Goal: Task Accomplishment & Management: Use online tool/utility

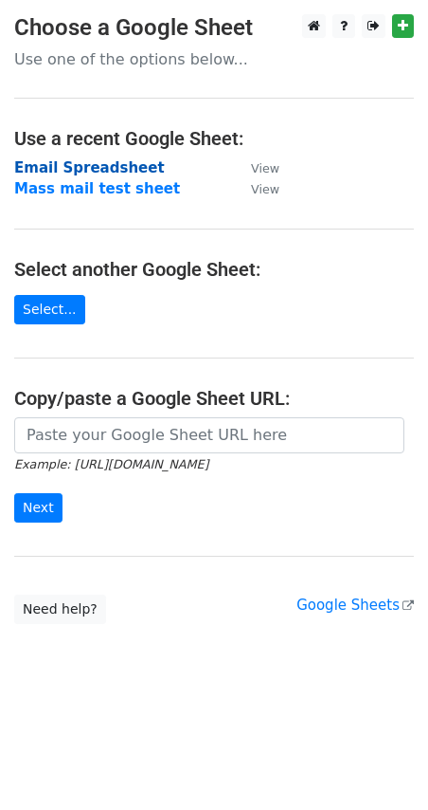
click at [82, 169] on strong "Email Spreadsheet" at bounding box center [89, 167] width 151 height 17
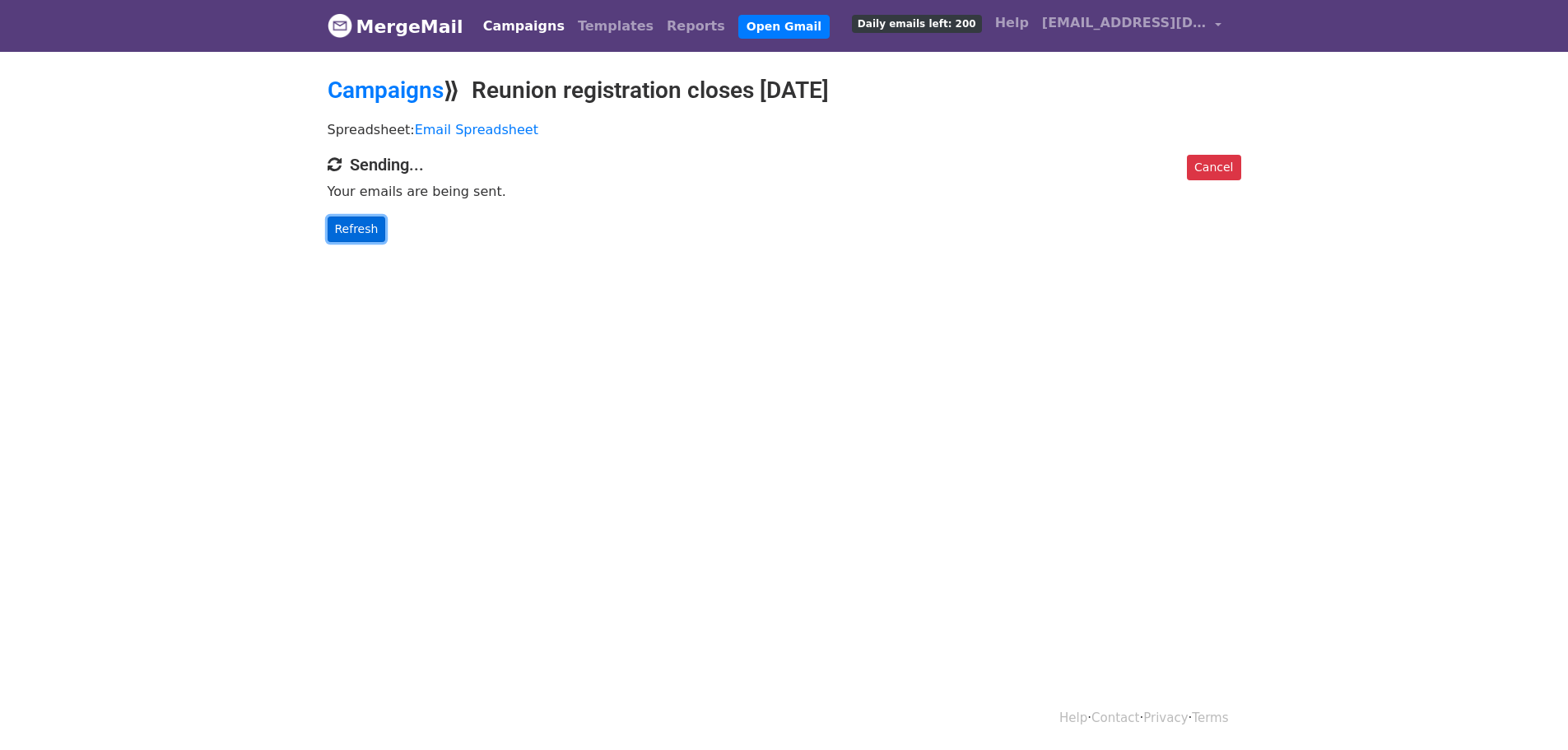
click at [340, 231] on link "Refresh" at bounding box center [356, 228] width 58 height 25
